Goal: Transaction & Acquisition: Purchase product/service

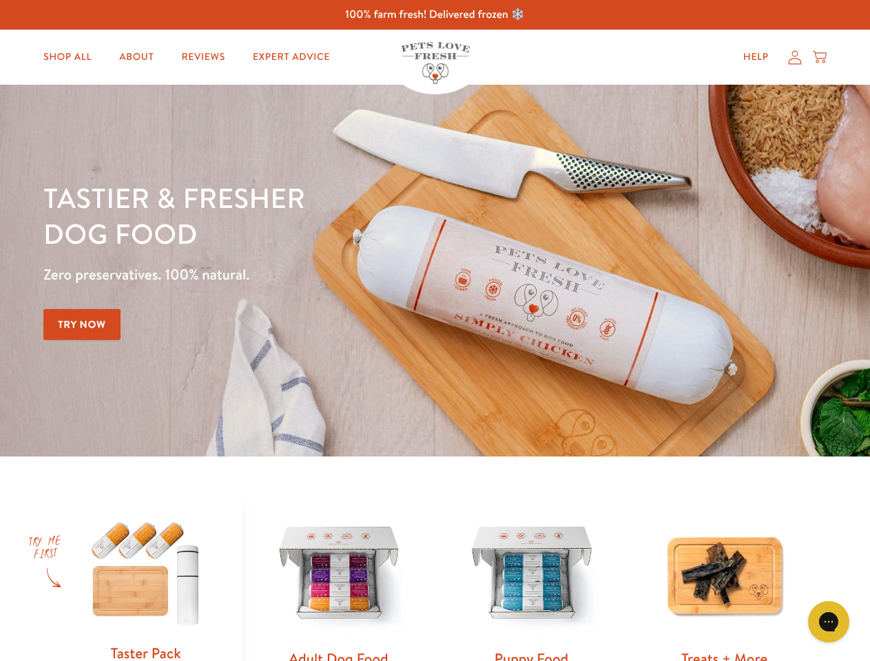
click at [434, 330] on div "Tastier & fresher dog food Zero preservatives. 100% natural. Try Now" at bounding box center [304, 271] width 522 height 182
click at [828, 622] on icon "Gorgias live chat" at bounding box center [827, 621] width 13 height 13
